Goal: Communication & Community: Participate in discussion

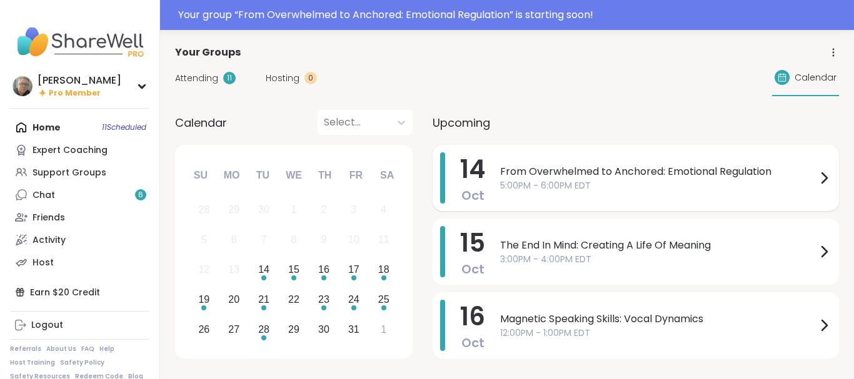
click at [553, 163] on div "From Overwhelmed to Anchored: Emotional Regulation 5:00PM - 6:00PM EDT" at bounding box center [665, 178] width 331 height 51
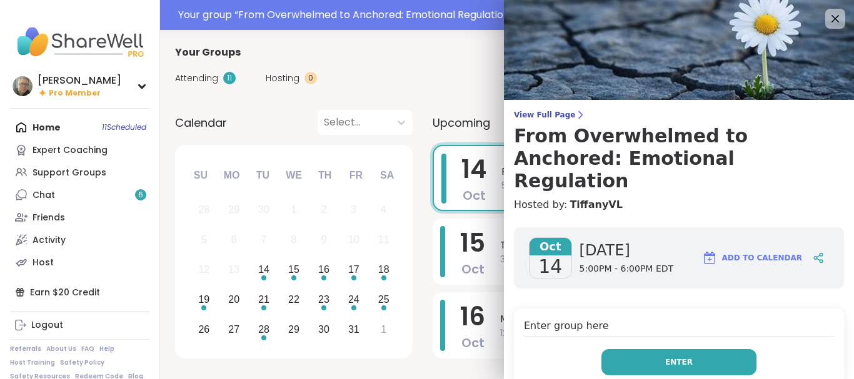
click at [656, 349] on button "Enter" at bounding box center [678, 362] width 155 height 26
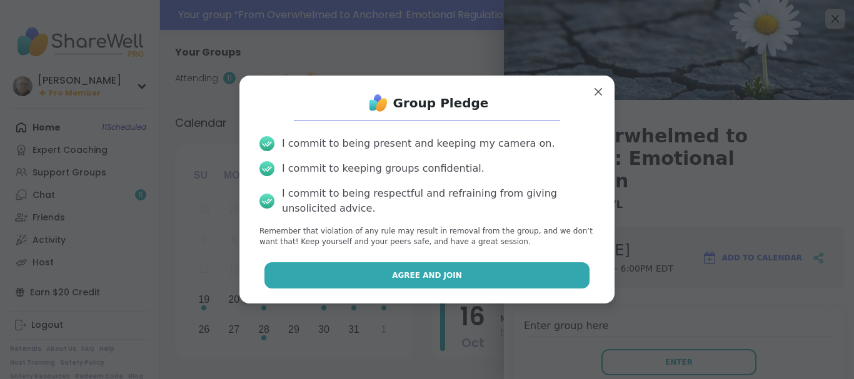
click at [509, 273] on button "Agree and Join" at bounding box center [427, 276] width 326 height 26
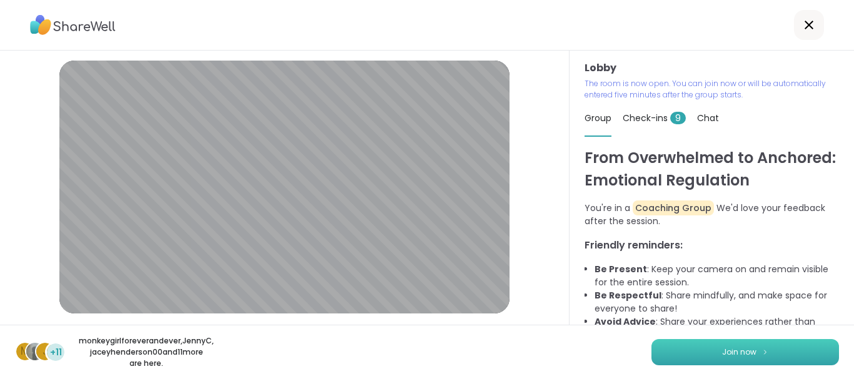
click at [699, 347] on button "Join now" at bounding box center [745, 352] width 188 height 26
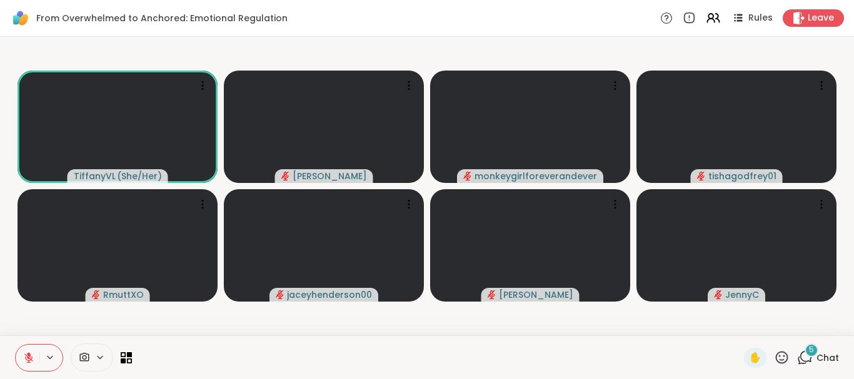
click at [101, 353] on icon at bounding box center [100, 358] width 10 height 11
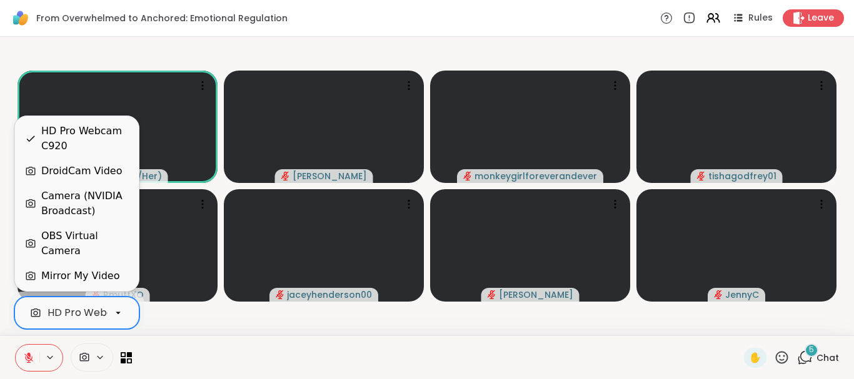
click at [117, 317] on icon at bounding box center [118, 313] width 11 height 11
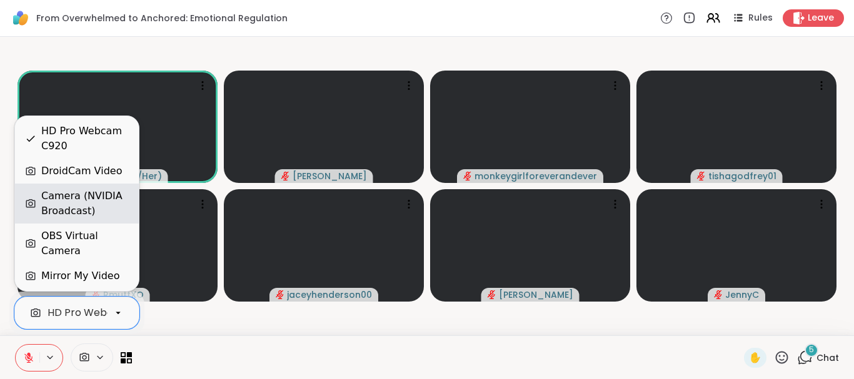
click at [97, 219] on div "Camera (NVIDIA Broadcast)" at bounding box center [85, 204] width 88 height 30
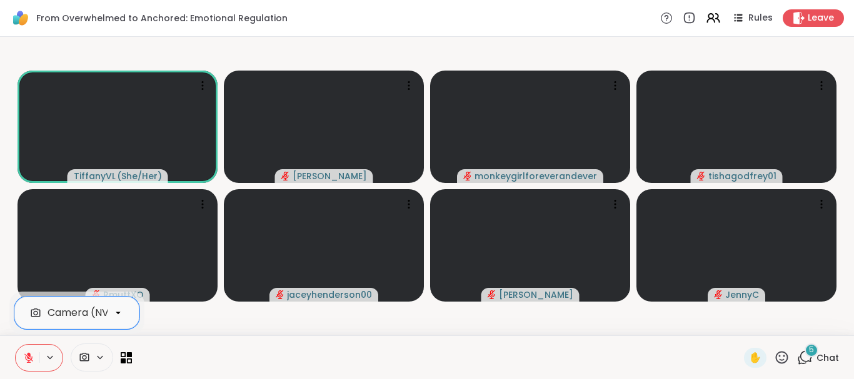
click at [43, 354] on button at bounding box center [50, 358] width 23 height 11
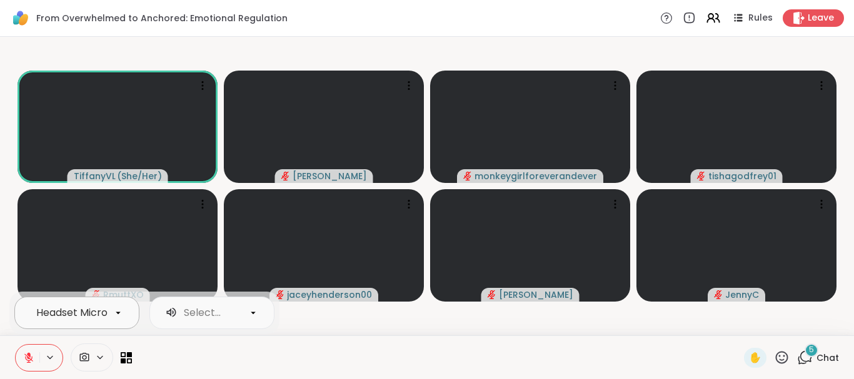
scroll to position [0, 146]
click at [109, 316] on div at bounding box center [118, 313] width 21 height 21
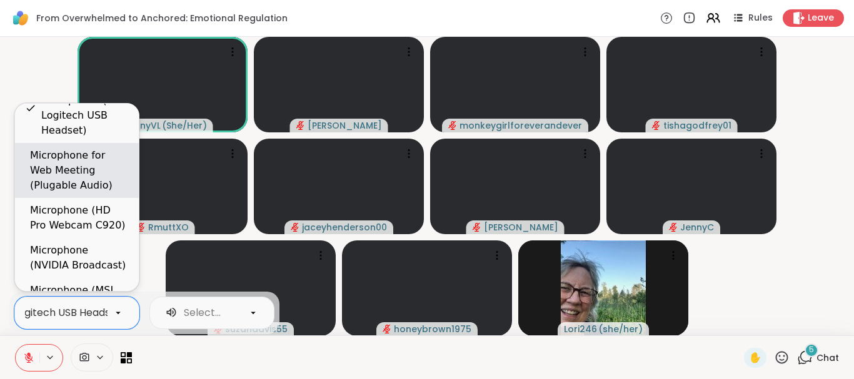
click at [82, 177] on div "Microphone for Web Meeting (Plugable Audio)" at bounding box center [79, 170] width 99 height 45
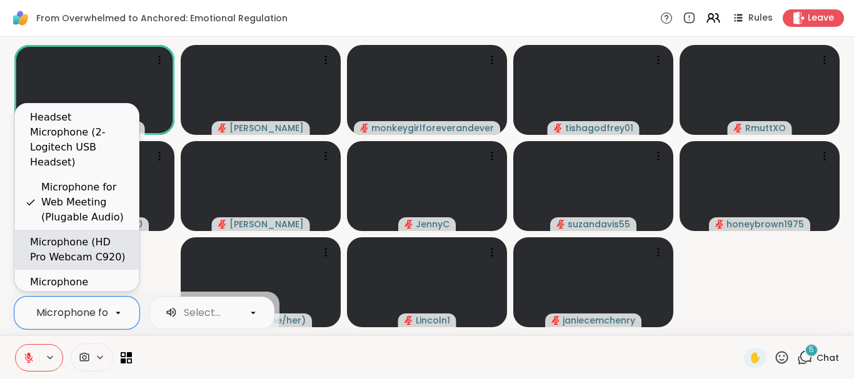
scroll to position [0, 0]
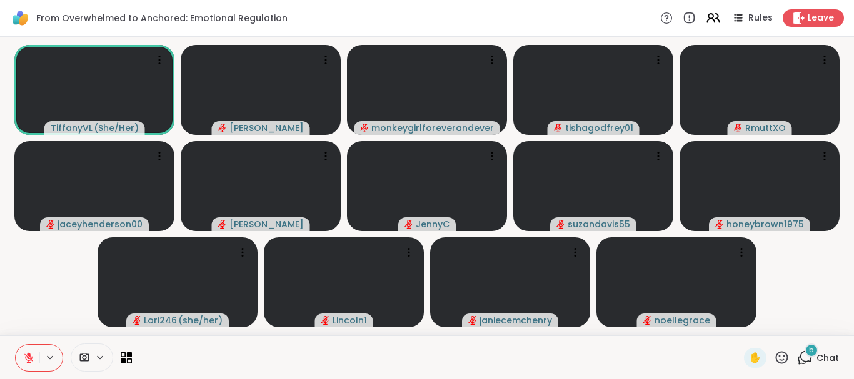
click at [276, 360] on div at bounding box center [437, 358] width 597 height 28
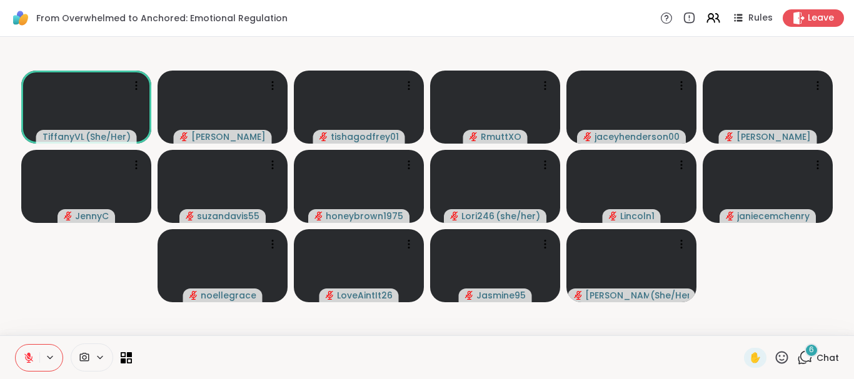
click at [808, 352] on div "6" at bounding box center [811, 351] width 14 height 14
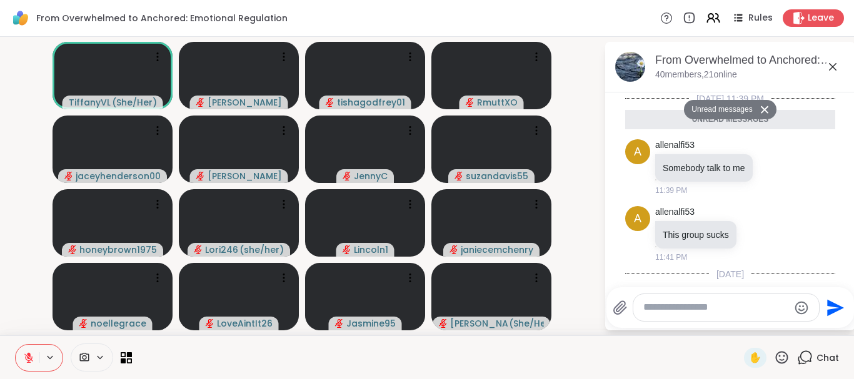
scroll to position [584, 0]
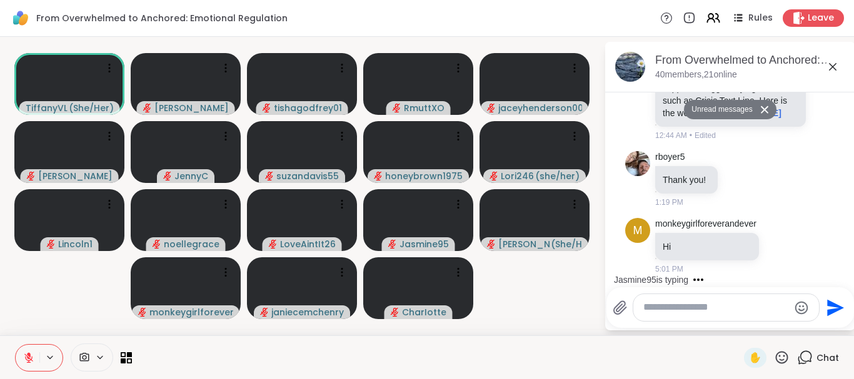
click at [660, 311] on textarea "Type your message" at bounding box center [716, 307] width 146 height 13
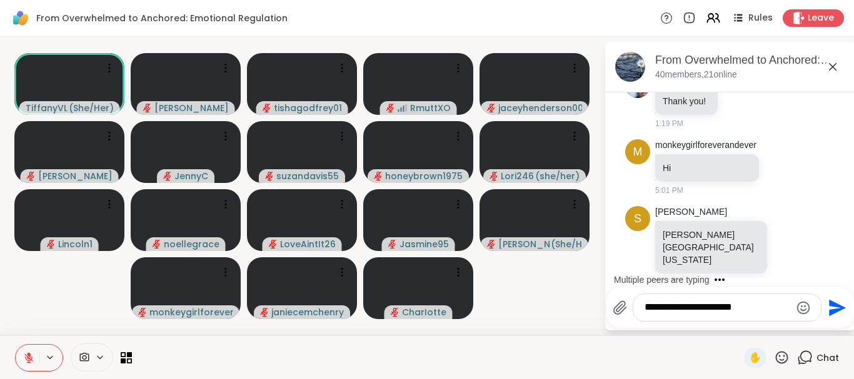
scroll to position [712, 0]
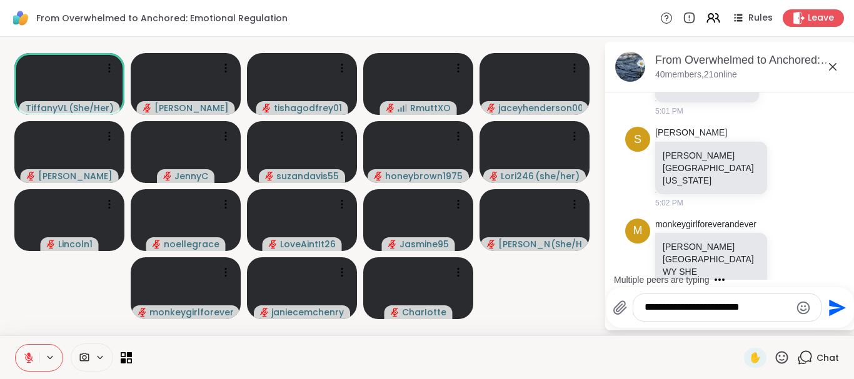
type textarea "**********"
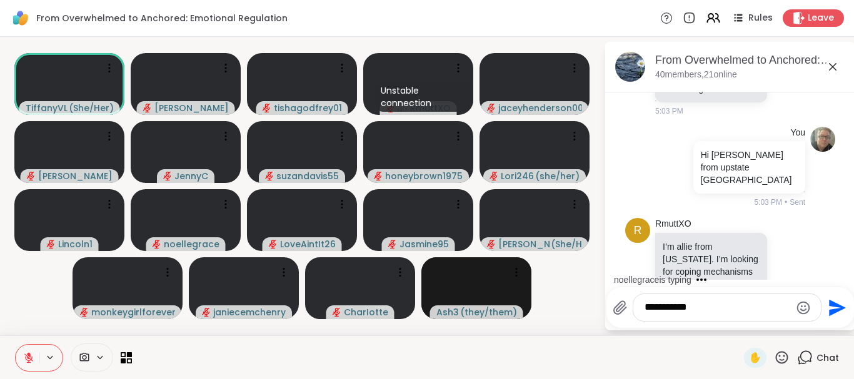
scroll to position [1079, 0]
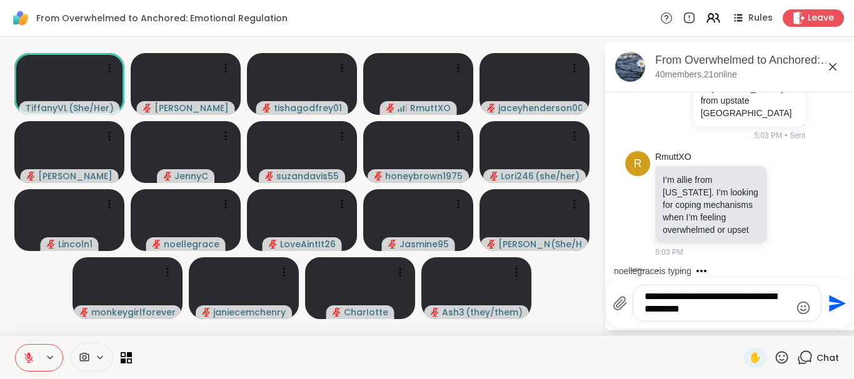
type textarea "**********"
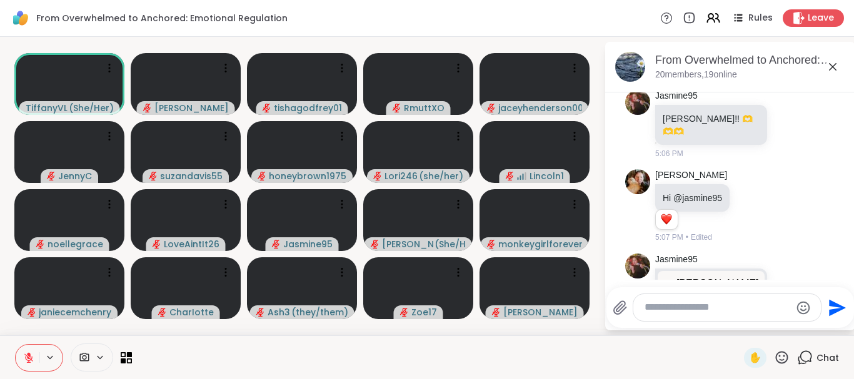
scroll to position [2223, 0]
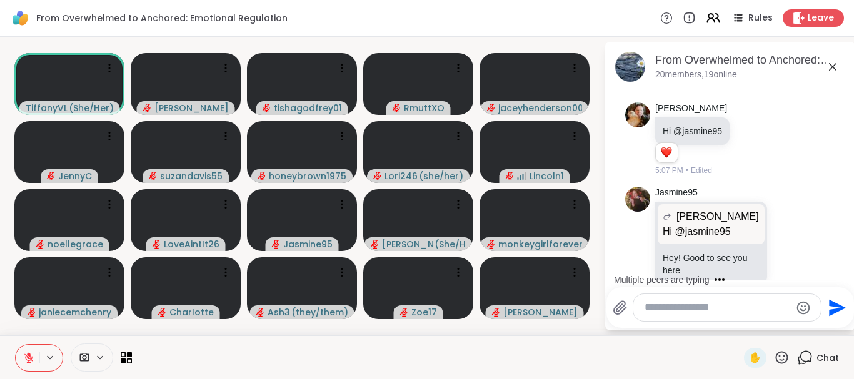
type textarea "*"
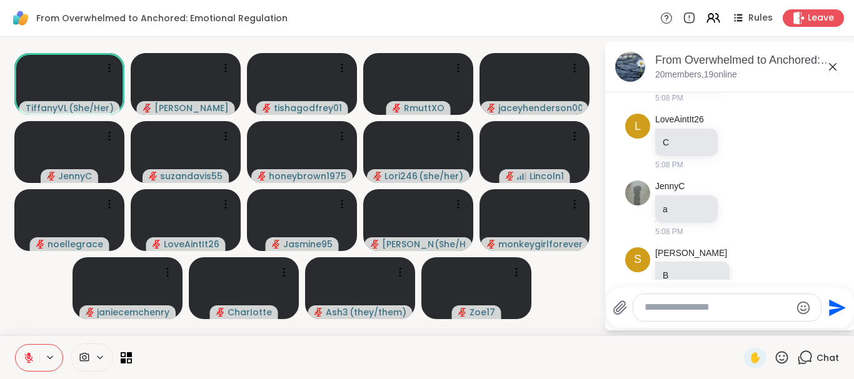
scroll to position [2968, 0]
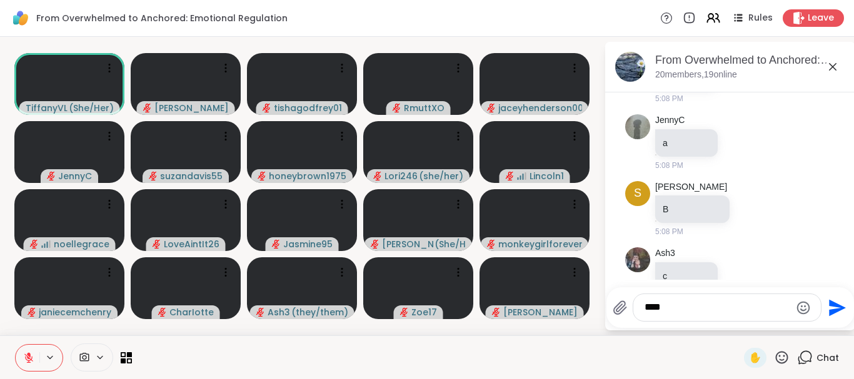
type textarea "*****"
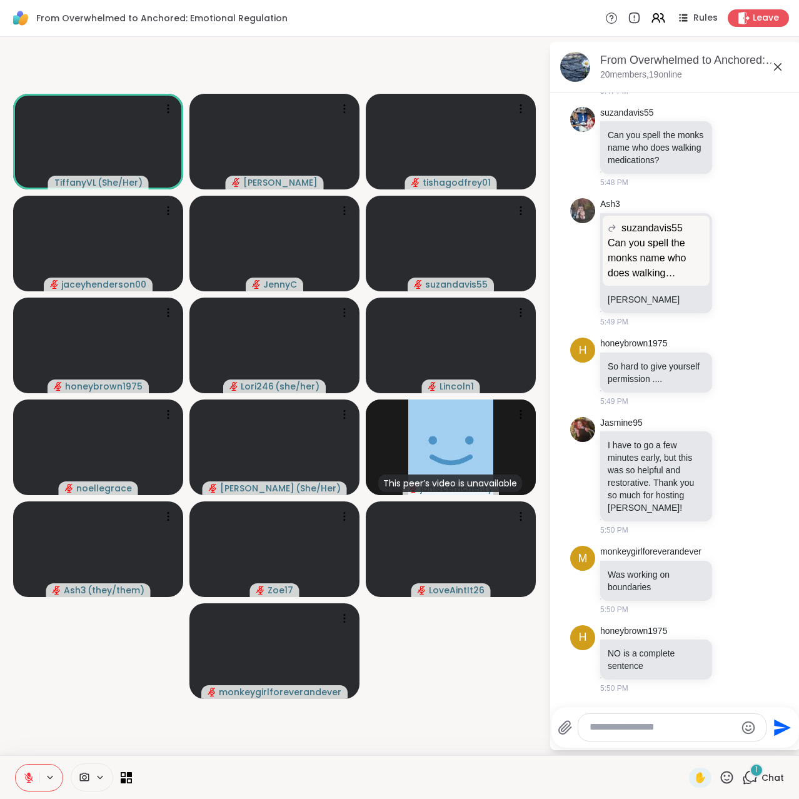
scroll to position [5555, 0]
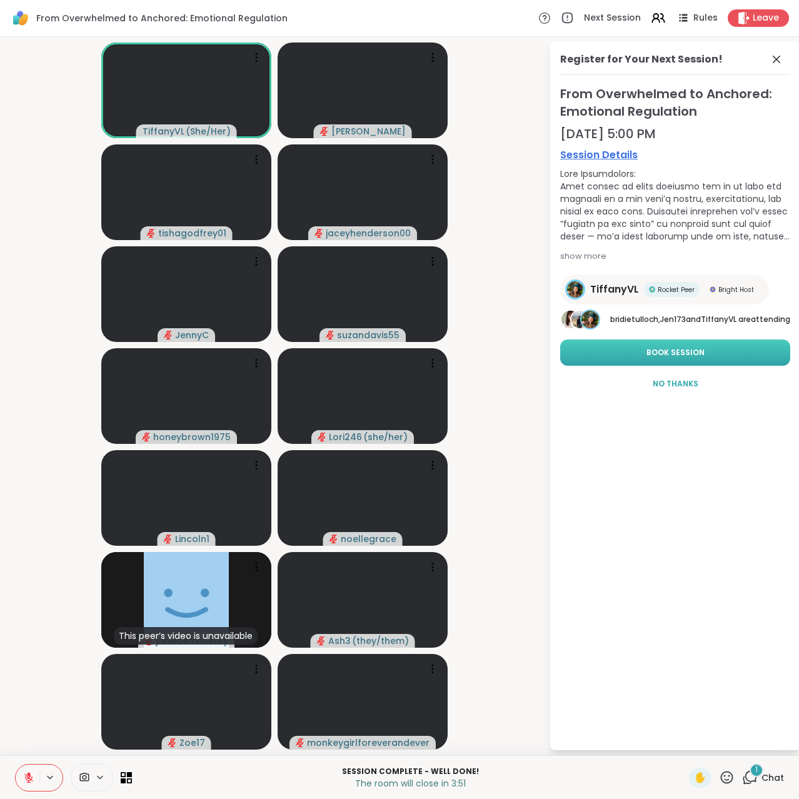
click at [703, 361] on button "Book Session" at bounding box center [675, 352] width 230 height 26
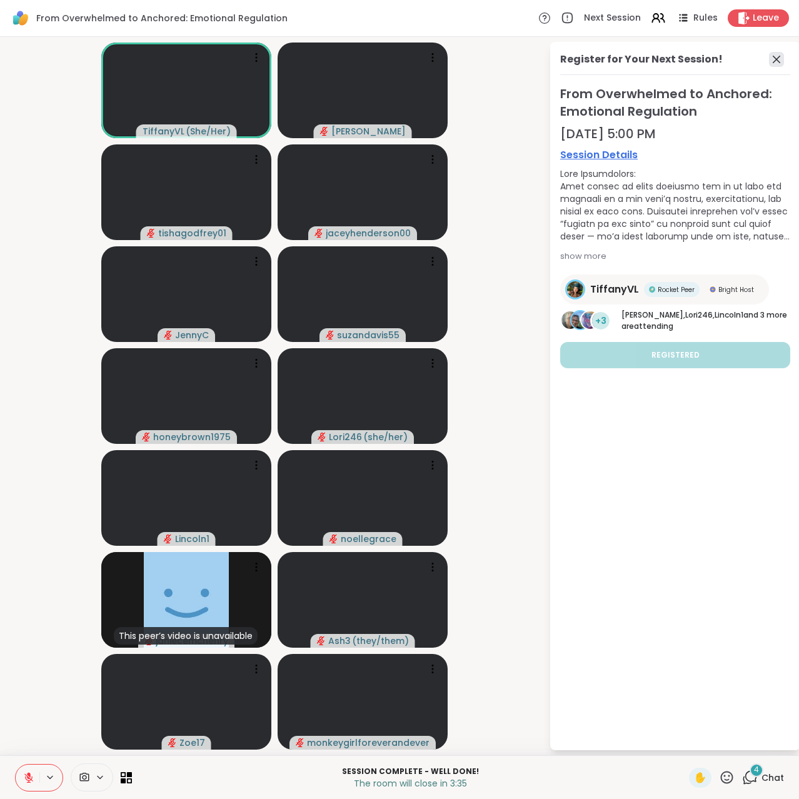
click at [777, 62] on icon at bounding box center [776, 59] width 15 height 15
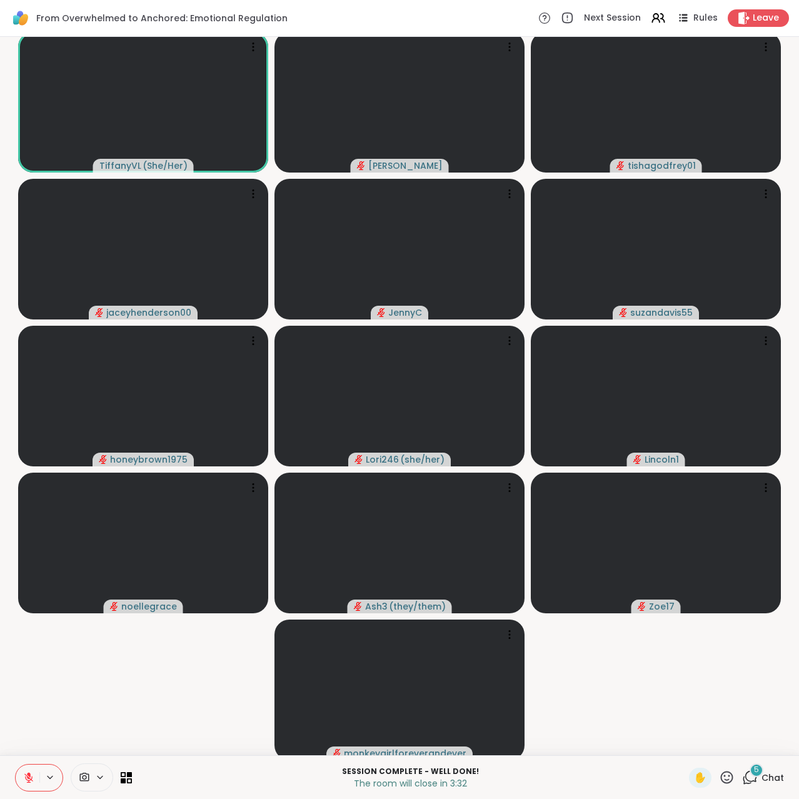
click at [747, 379] on icon at bounding box center [750, 777] width 16 height 16
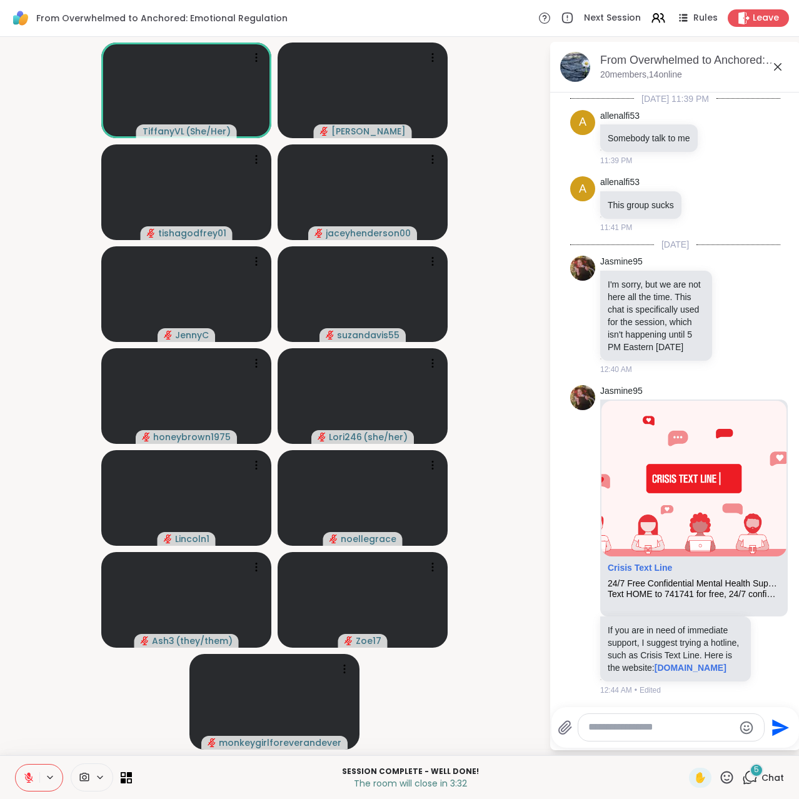
scroll to position [5974, 0]
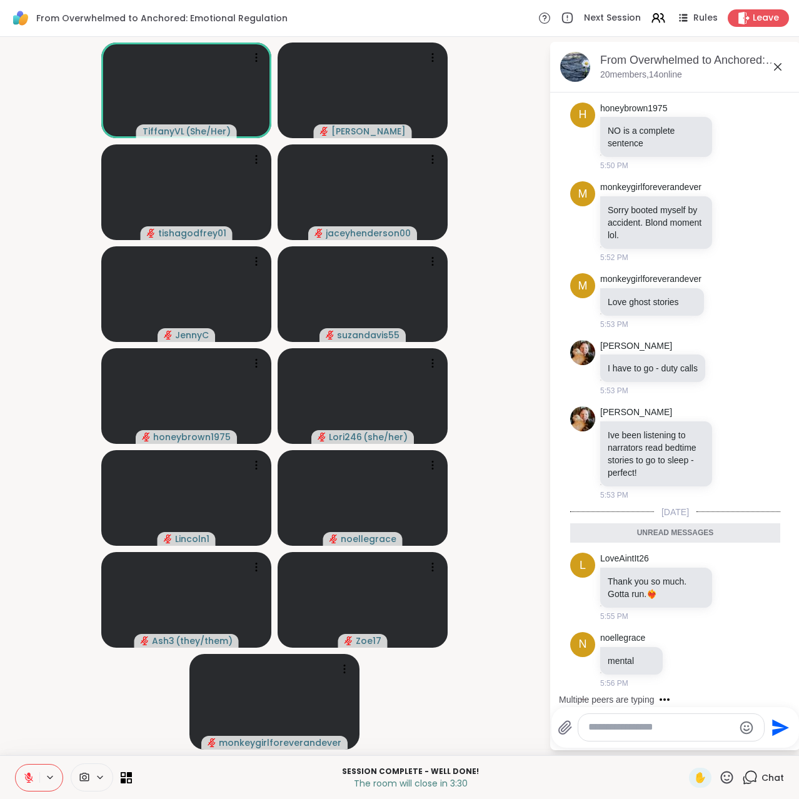
click at [653, 379] on textarea "Type your message" at bounding box center [661, 727] width 146 height 13
type textarea "********"
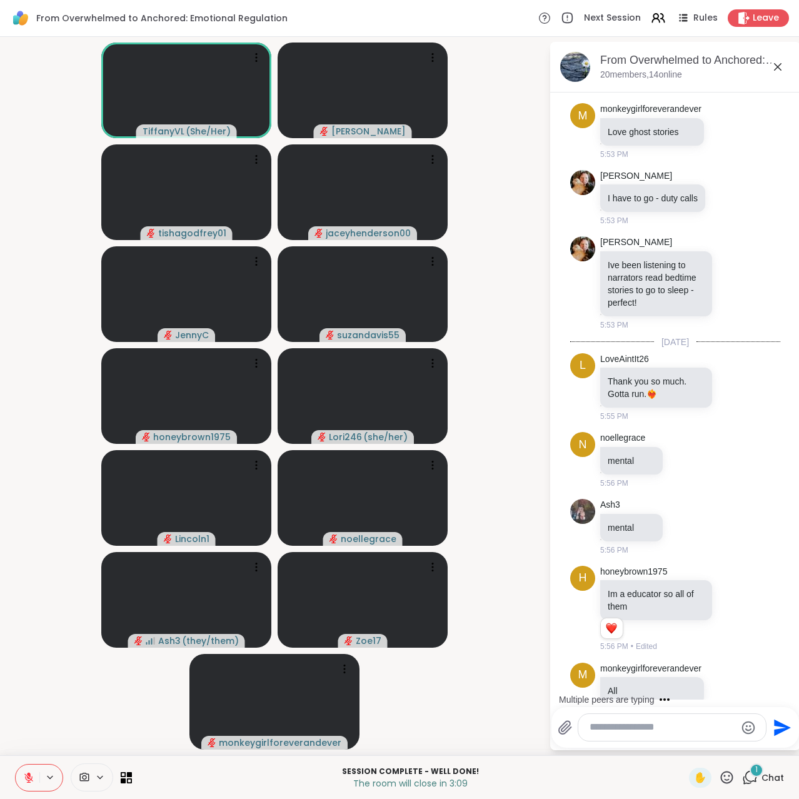
scroll to position [6223, 0]
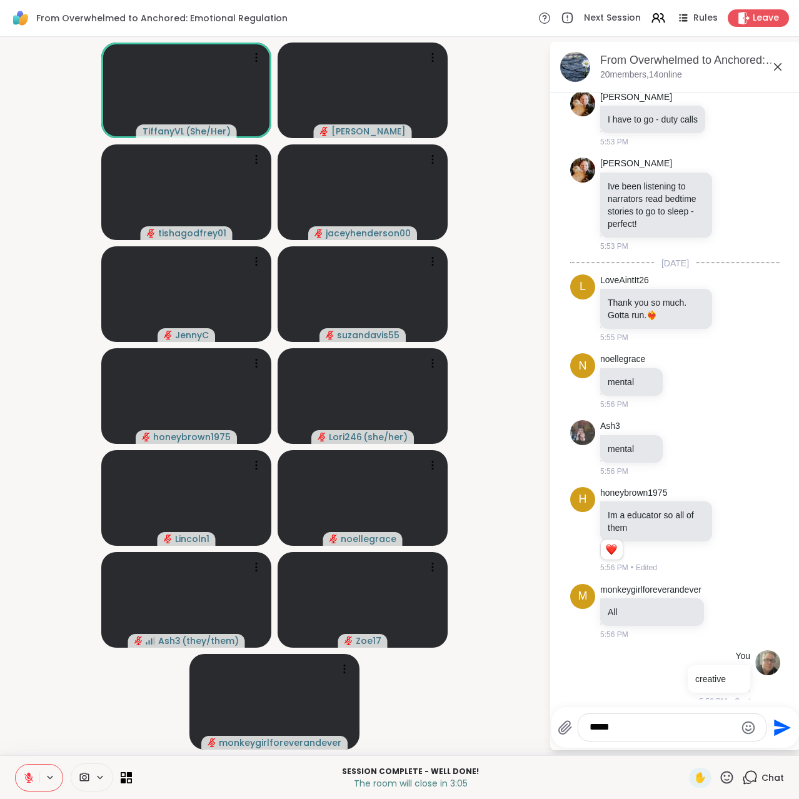
type textarea "******"
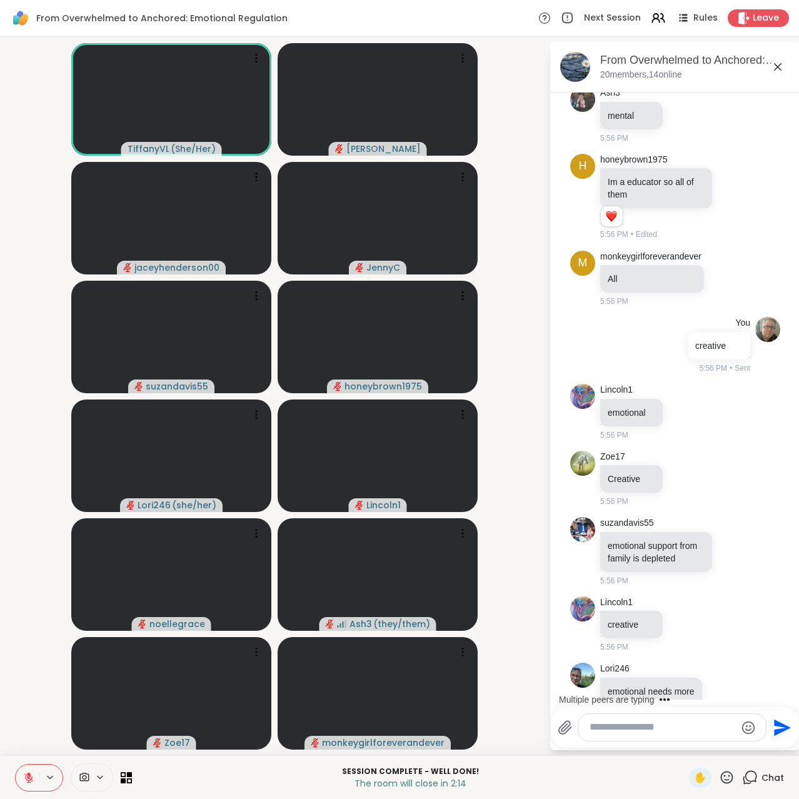
scroll to position [6623, 0]
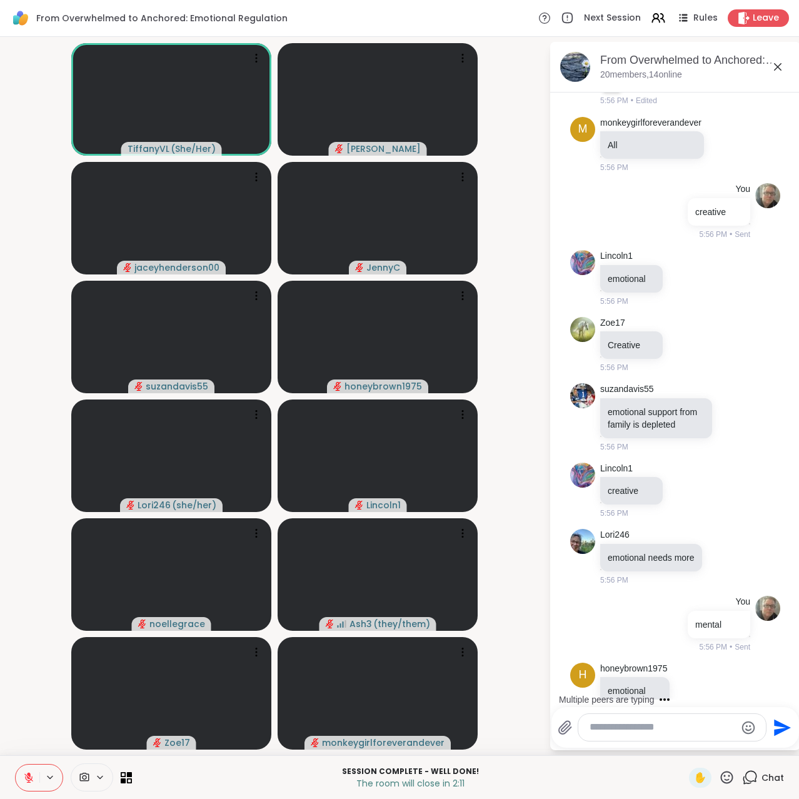
click at [669, 379] on textarea "Type your message" at bounding box center [662, 727] width 146 height 13
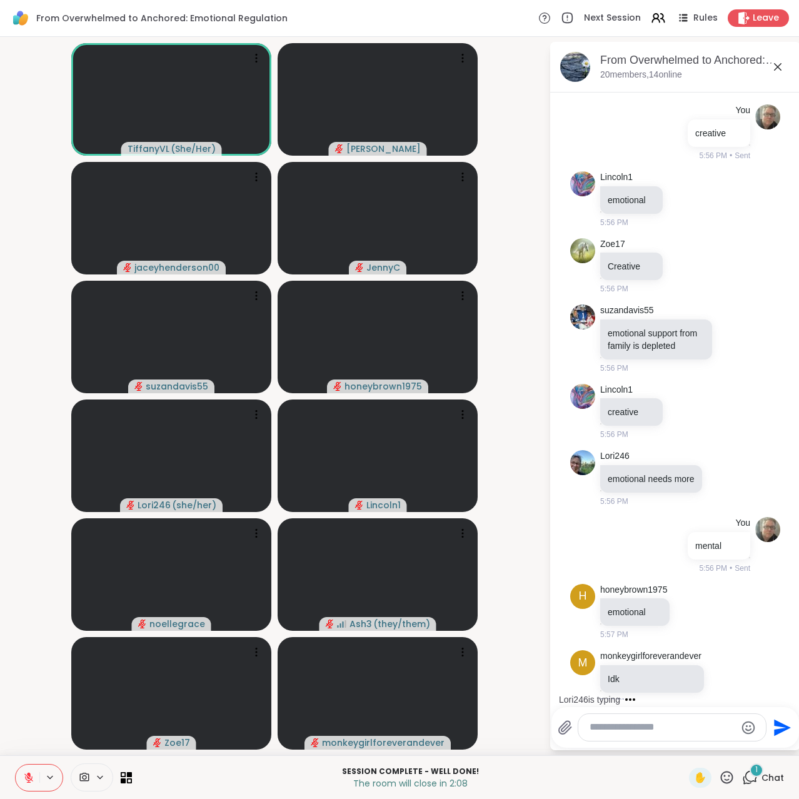
click at [669, 379] on textarea "Type your message" at bounding box center [662, 727] width 146 height 13
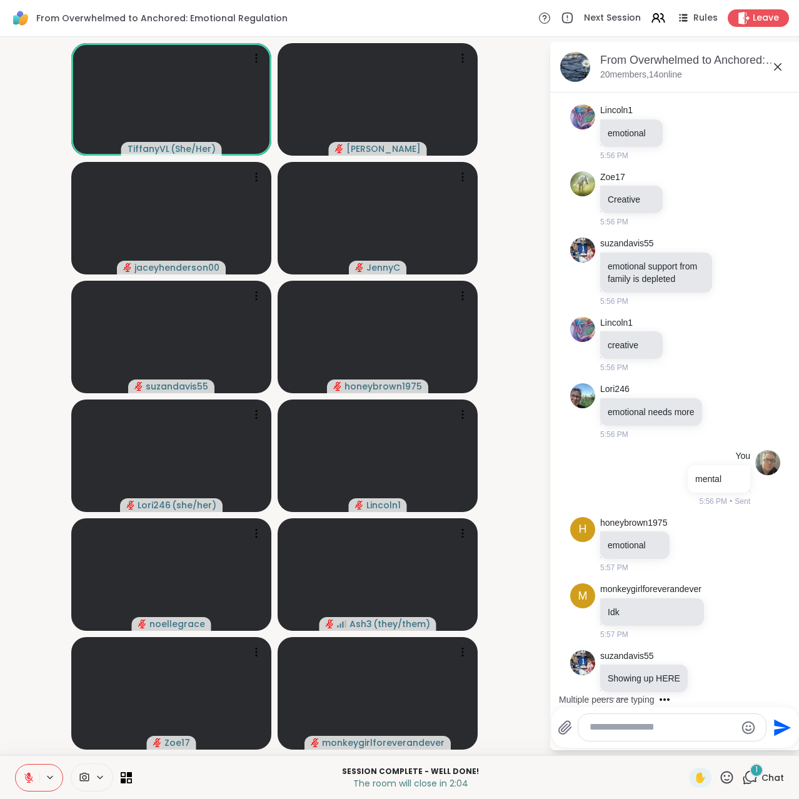
scroll to position [6901, 0]
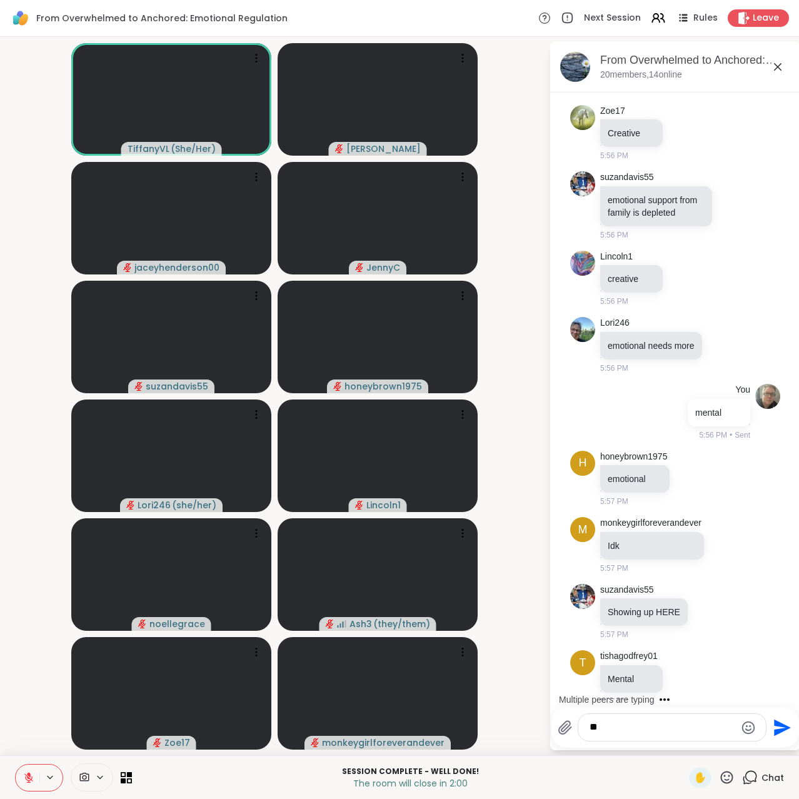
type textarea "*"
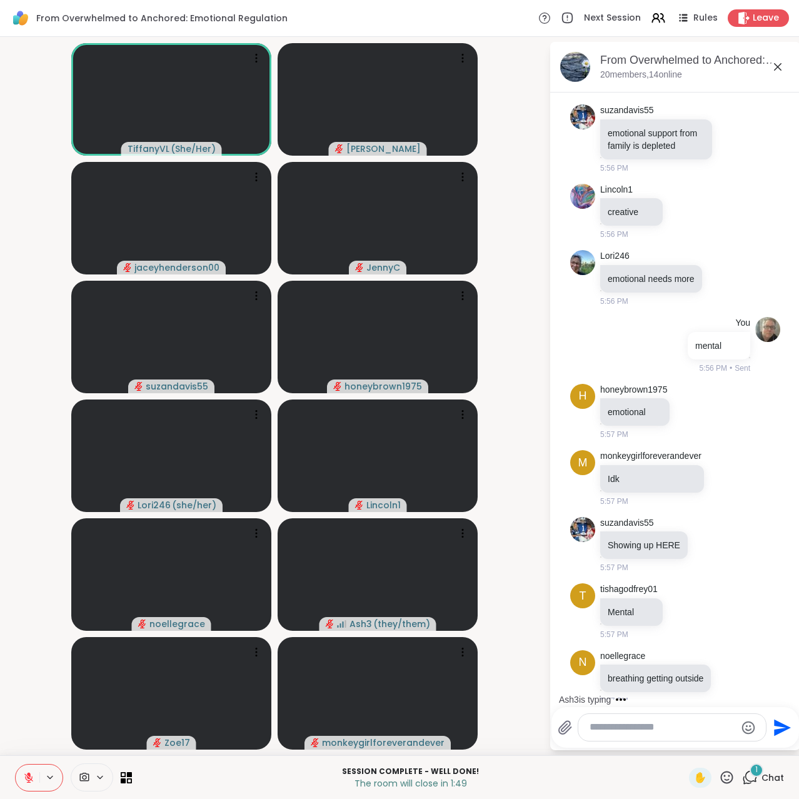
scroll to position [7073, 0]
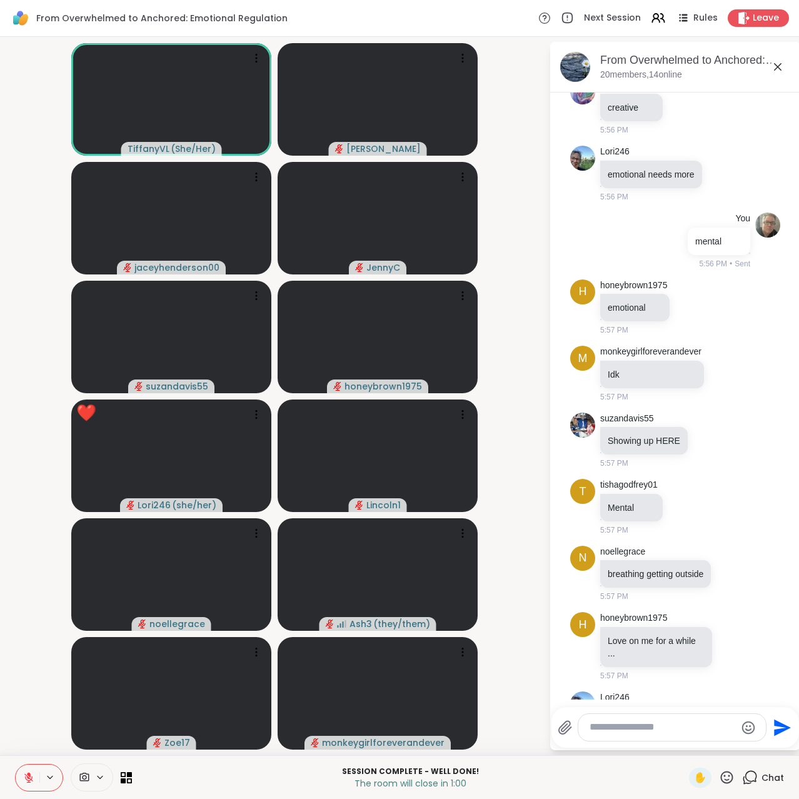
click at [724, 379] on icon at bounding box center [727, 777] width 16 height 16
click at [688, 379] on span "❤️" at bounding box center [690, 744] width 13 height 15
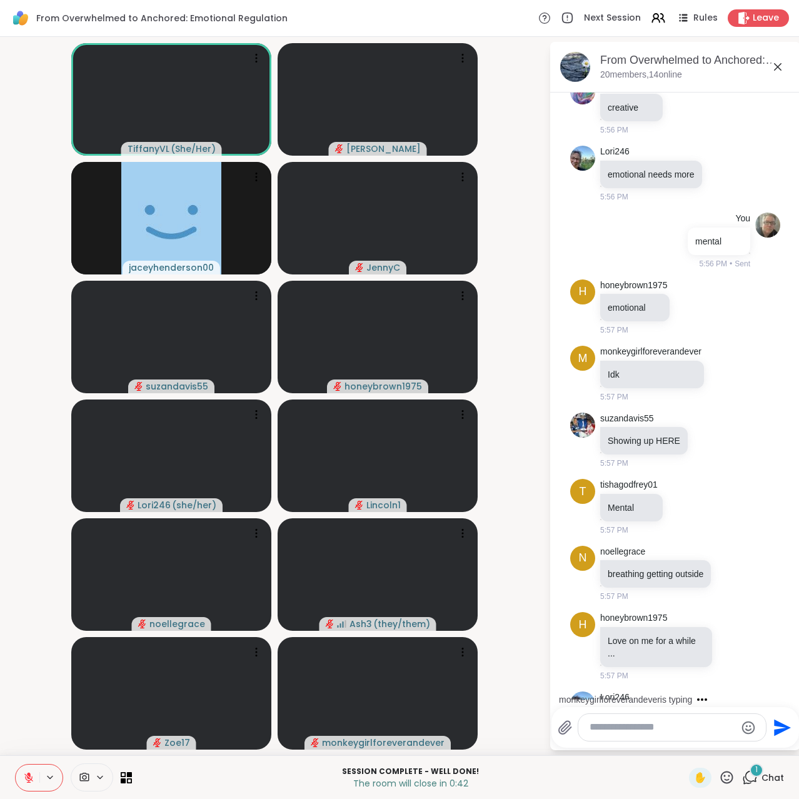
scroll to position [7139, 0]
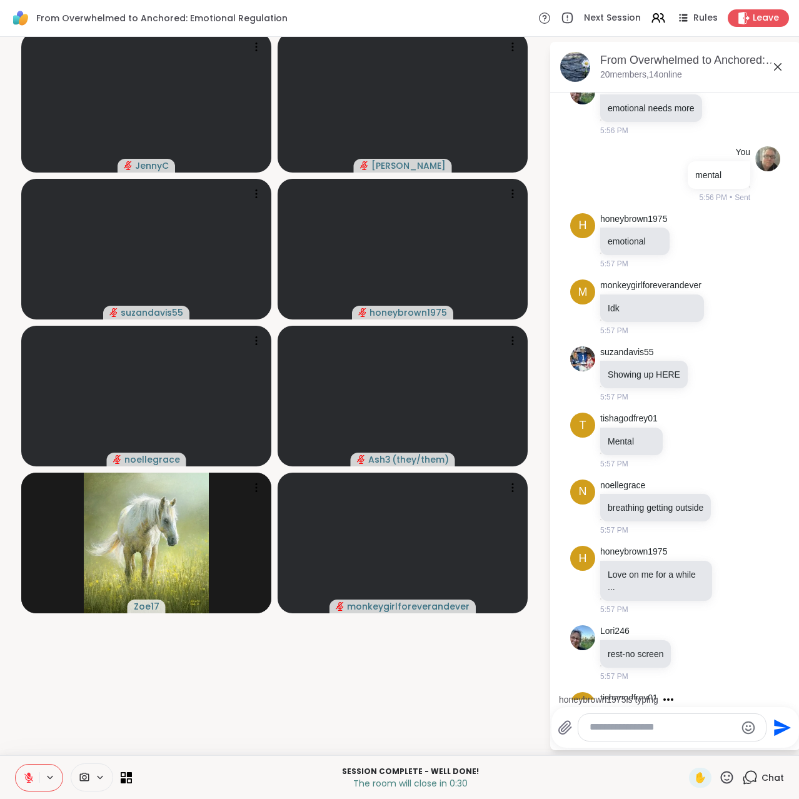
click at [778, 68] on icon at bounding box center [778, 67] width 8 height 8
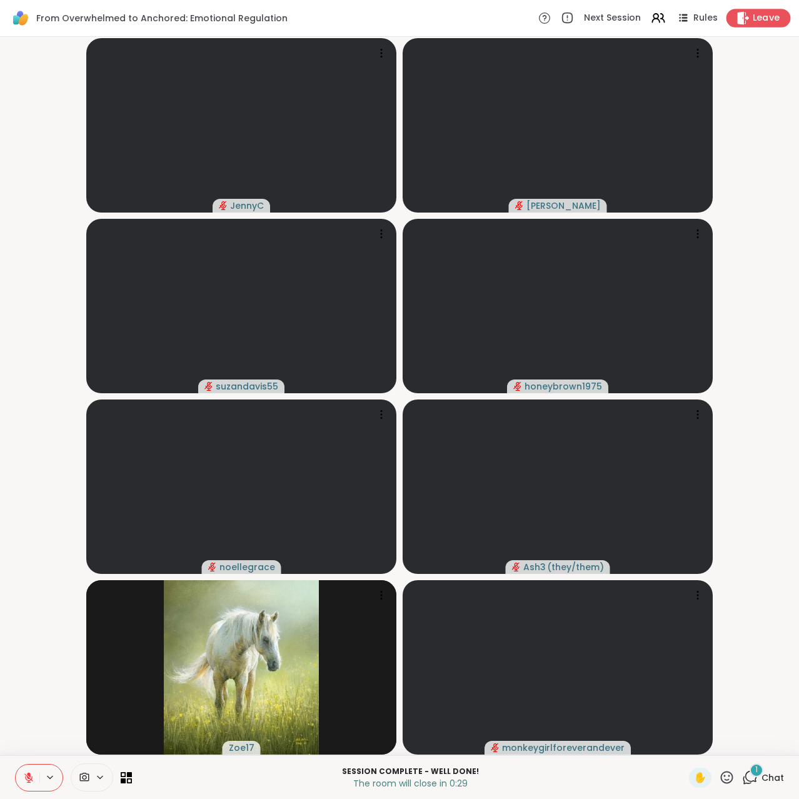
click at [770, 21] on span "Leave" at bounding box center [767, 18] width 28 height 13
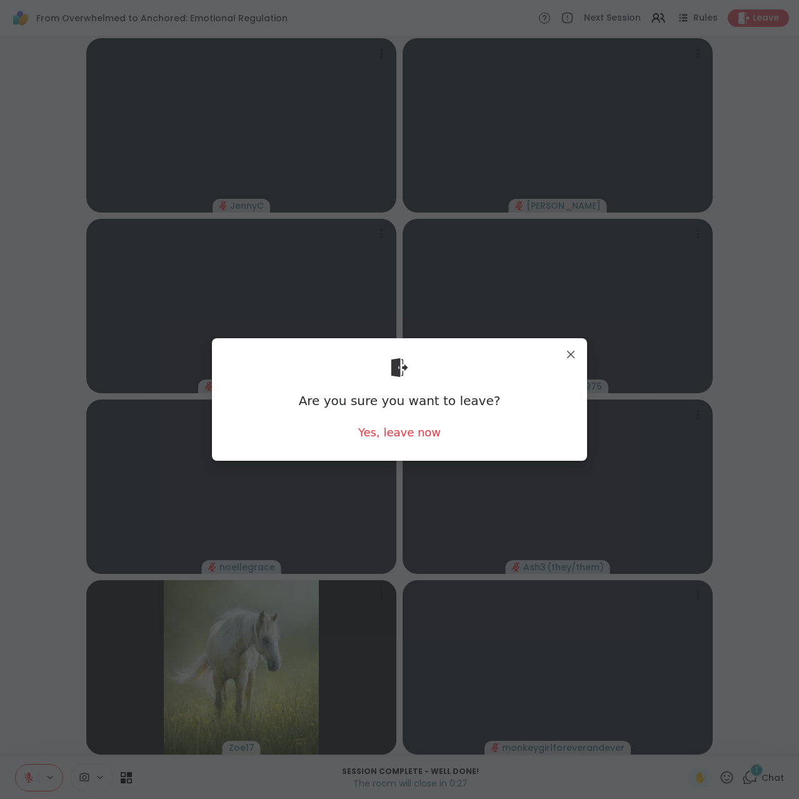
click at [406, 379] on div "Are you sure you want to leave? Yes, leave now" at bounding box center [399, 399] width 355 height 102
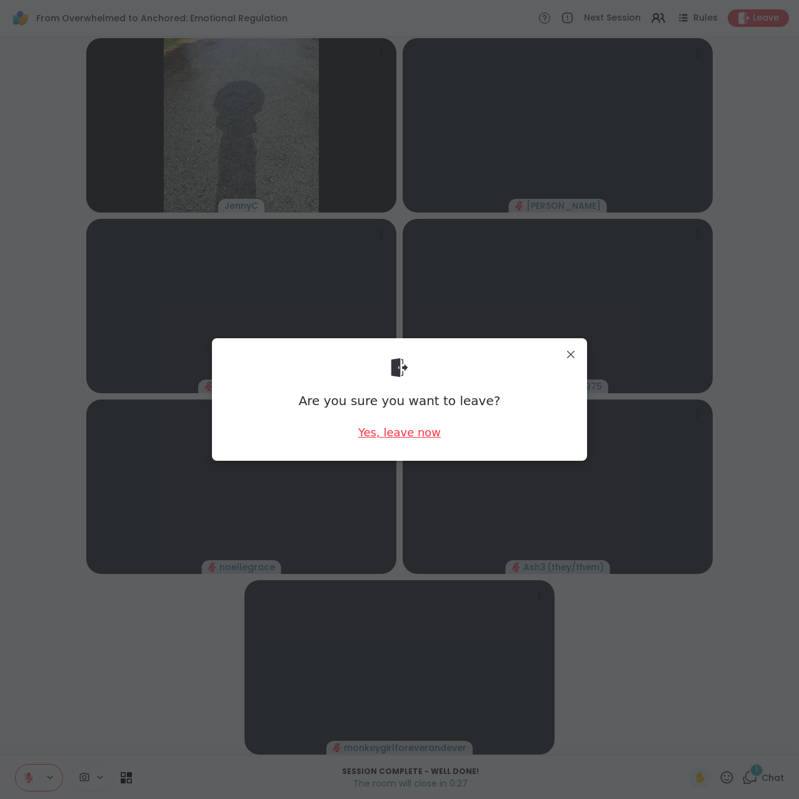
click at [406, 379] on div "Yes, leave now" at bounding box center [399, 432] width 83 height 16
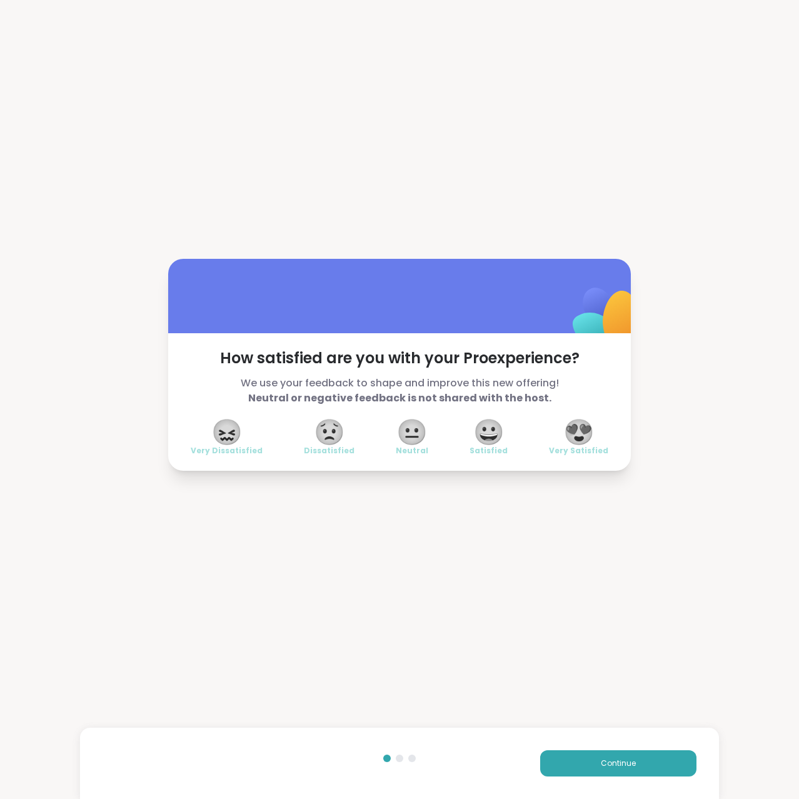
click at [577, 379] on span "😍" at bounding box center [578, 432] width 31 height 23
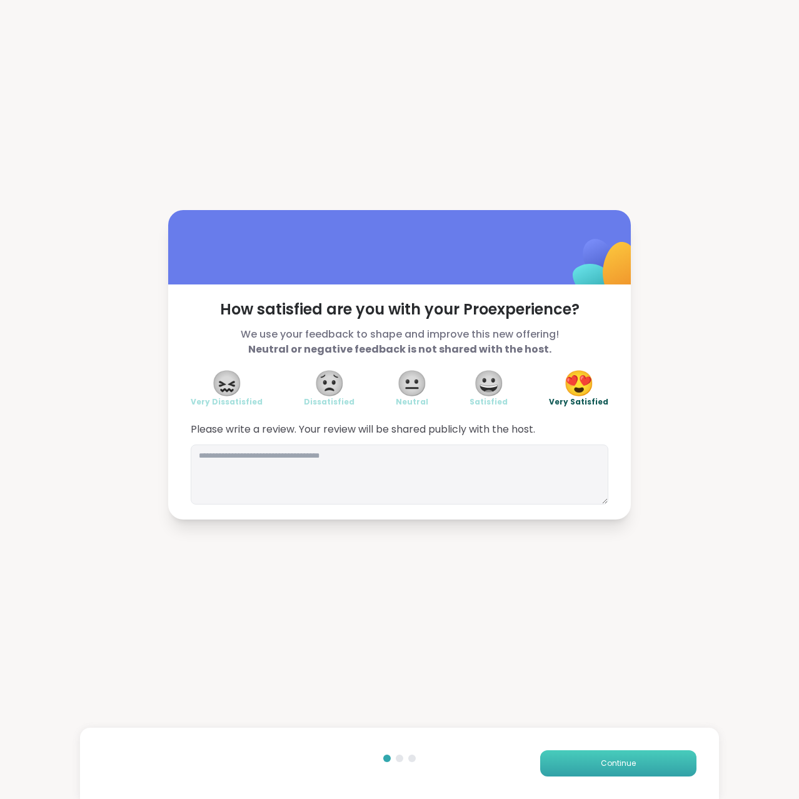
click at [596, 379] on button "Continue" at bounding box center [618, 763] width 156 height 26
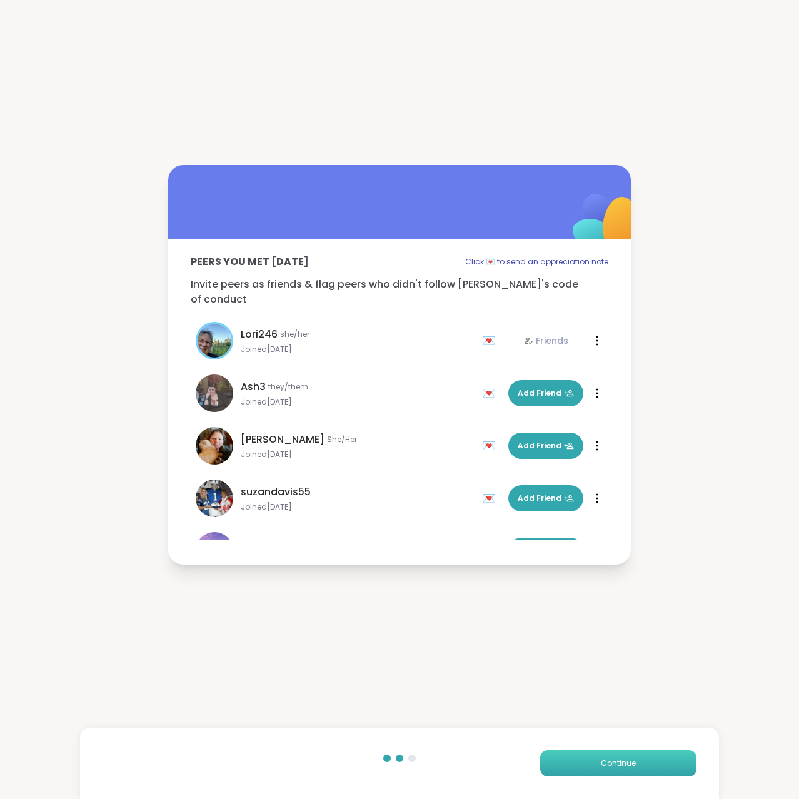
click at [613, 379] on span "Continue" at bounding box center [618, 763] width 35 height 11
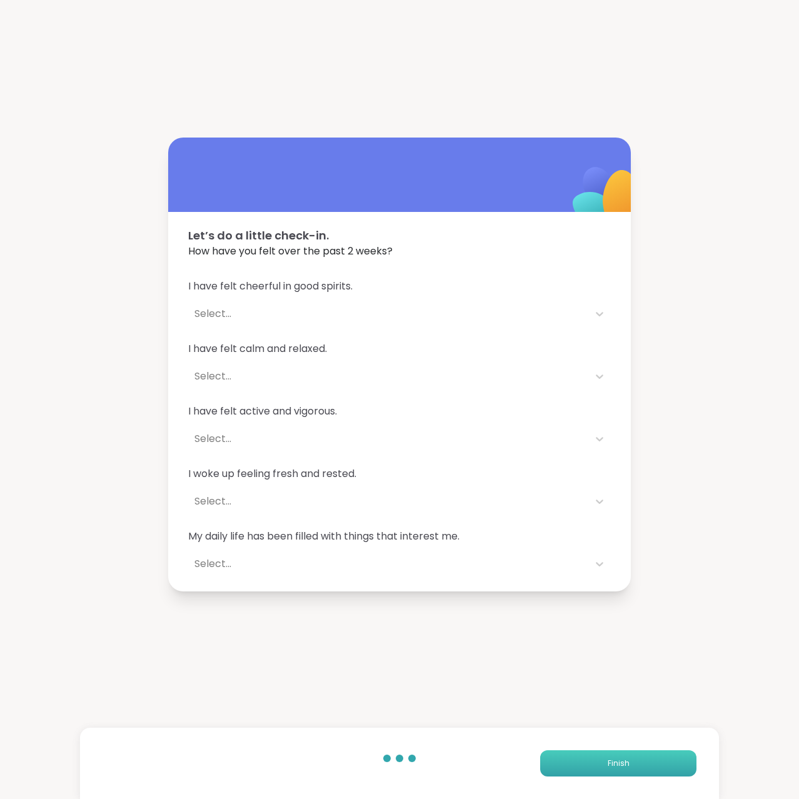
click at [613, 379] on span "Finish" at bounding box center [619, 763] width 22 height 11
